Goal: Navigation & Orientation: Find specific page/section

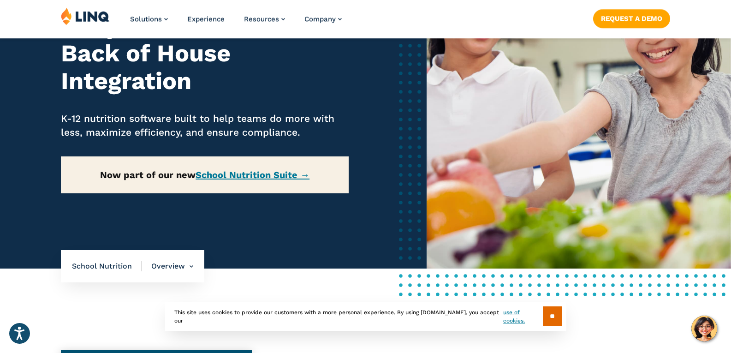
scroll to position [138, 0]
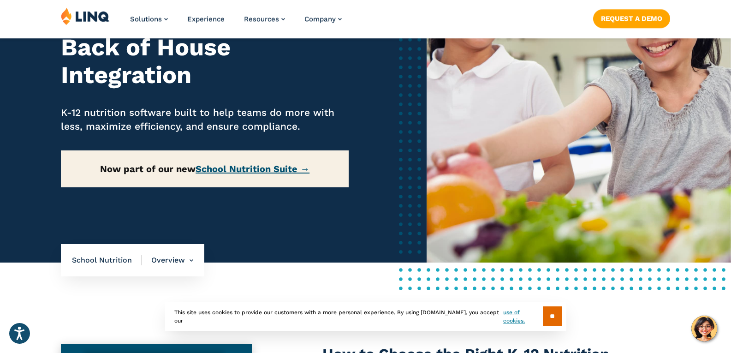
click at [301, 173] on link "School Nutrition Suite →" at bounding box center [253, 168] width 114 height 11
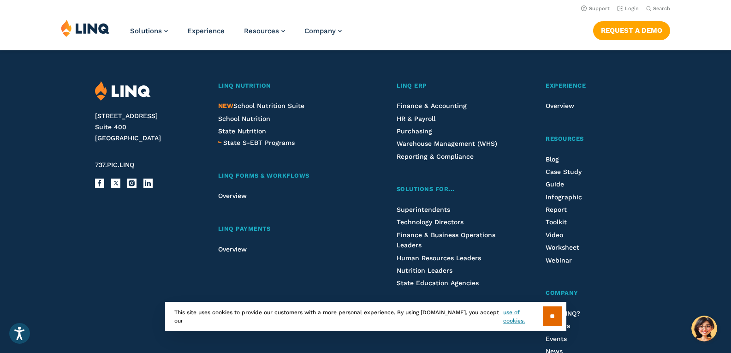
scroll to position [1061, 0]
click at [265, 122] on span "School Nutrition" at bounding box center [244, 119] width 52 height 7
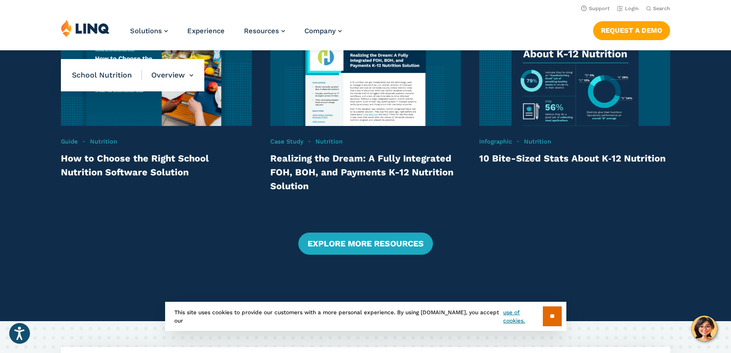
scroll to position [1892, 0]
